Goal: Navigation & Orientation: Find specific page/section

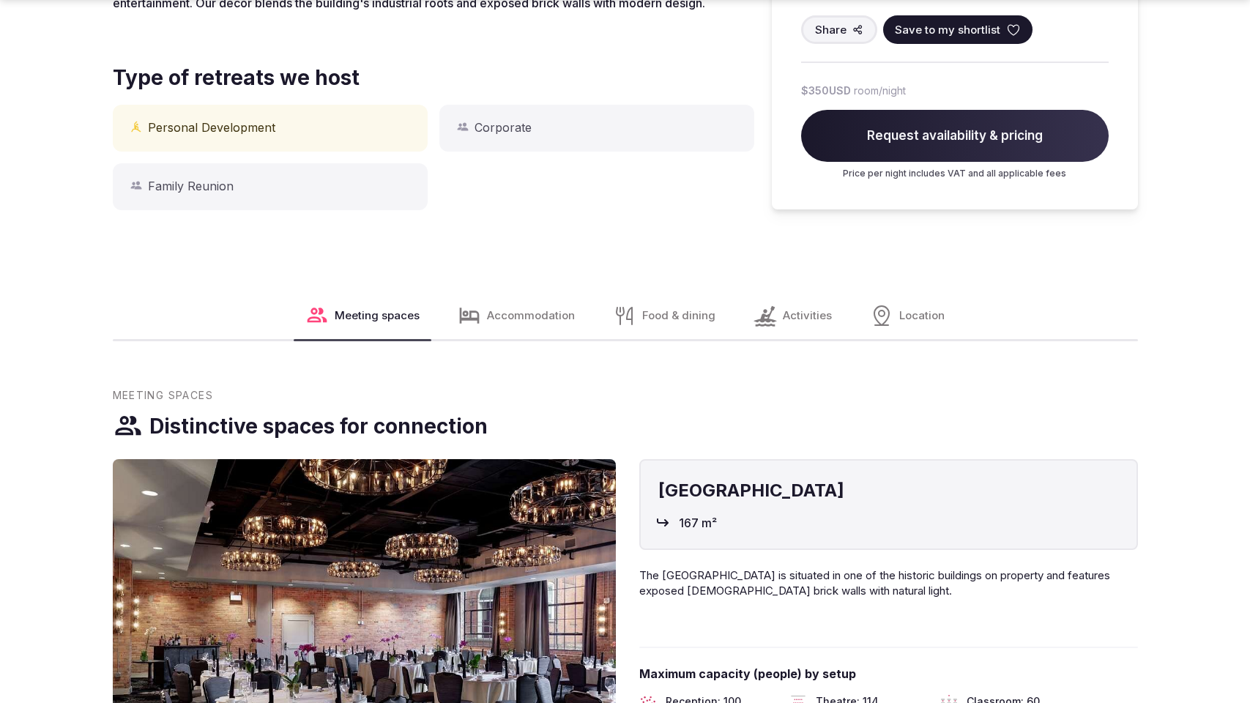
scroll to position [1879, 0]
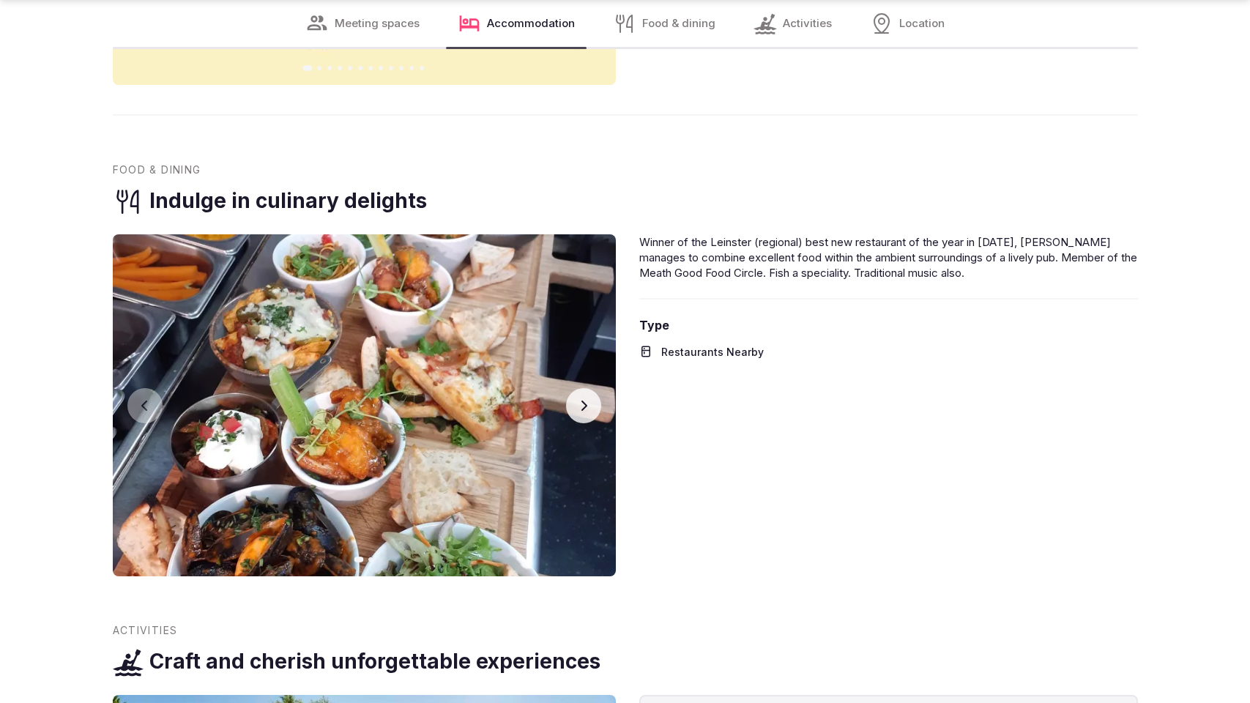
scroll to position [2546, 0]
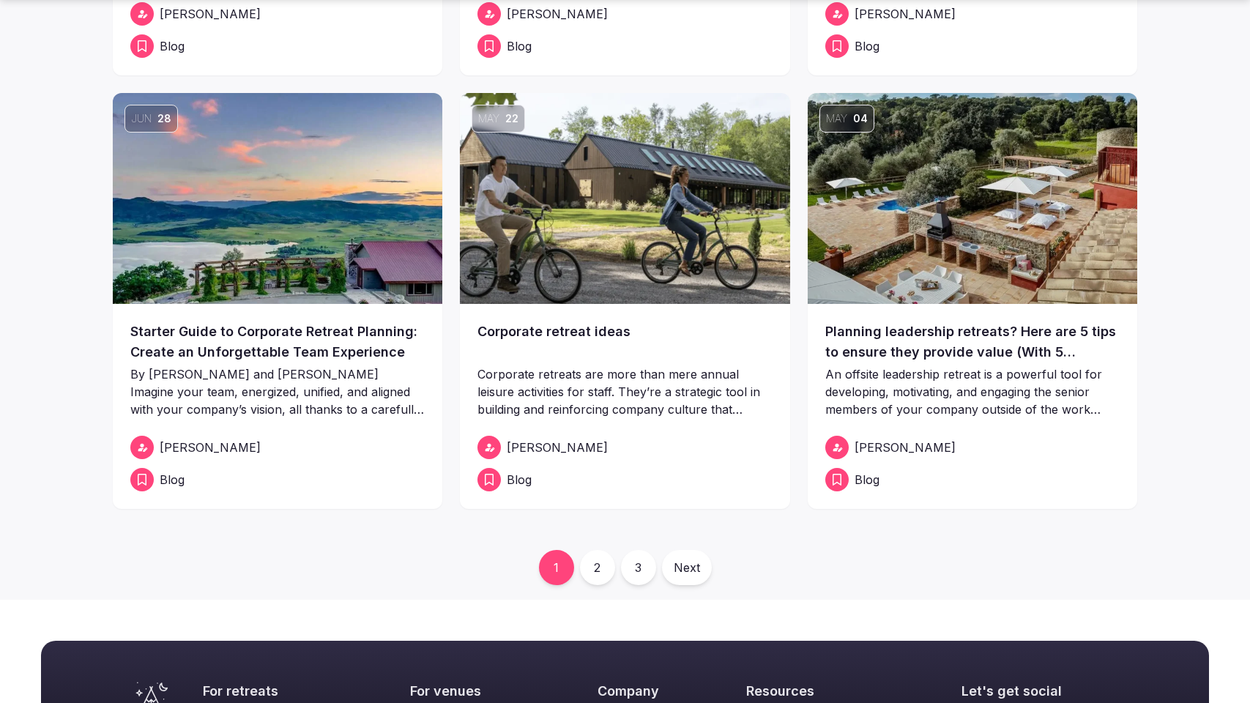
scroll to position [1015, 0]
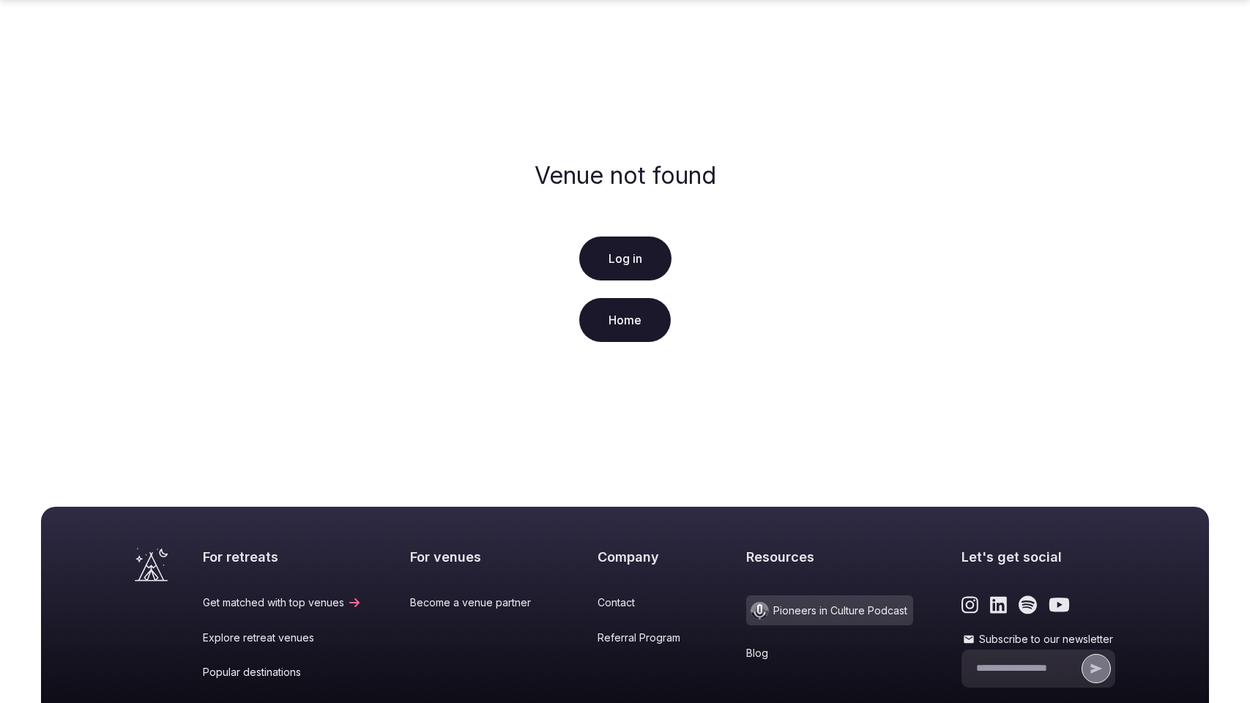
scroll to position [253, 0]
